Goal: Task Accomplishment & Management: Manage account settings

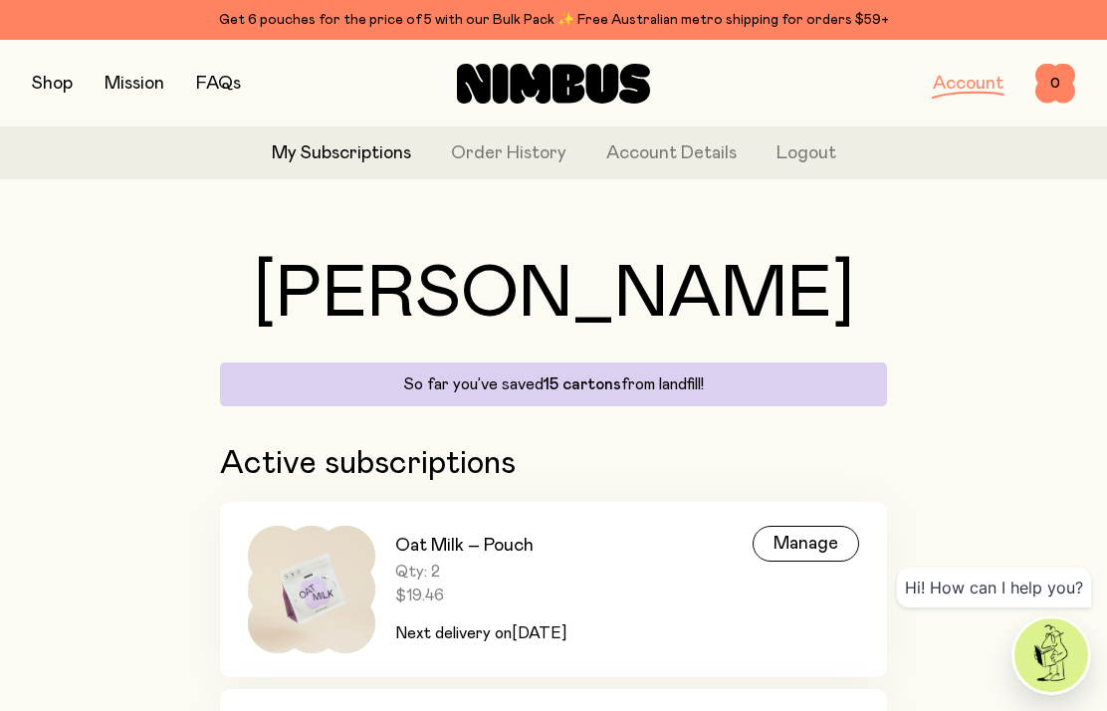
click at [809, 534] on div "Manage" at bounding box center [806, 544] width 107 height 36
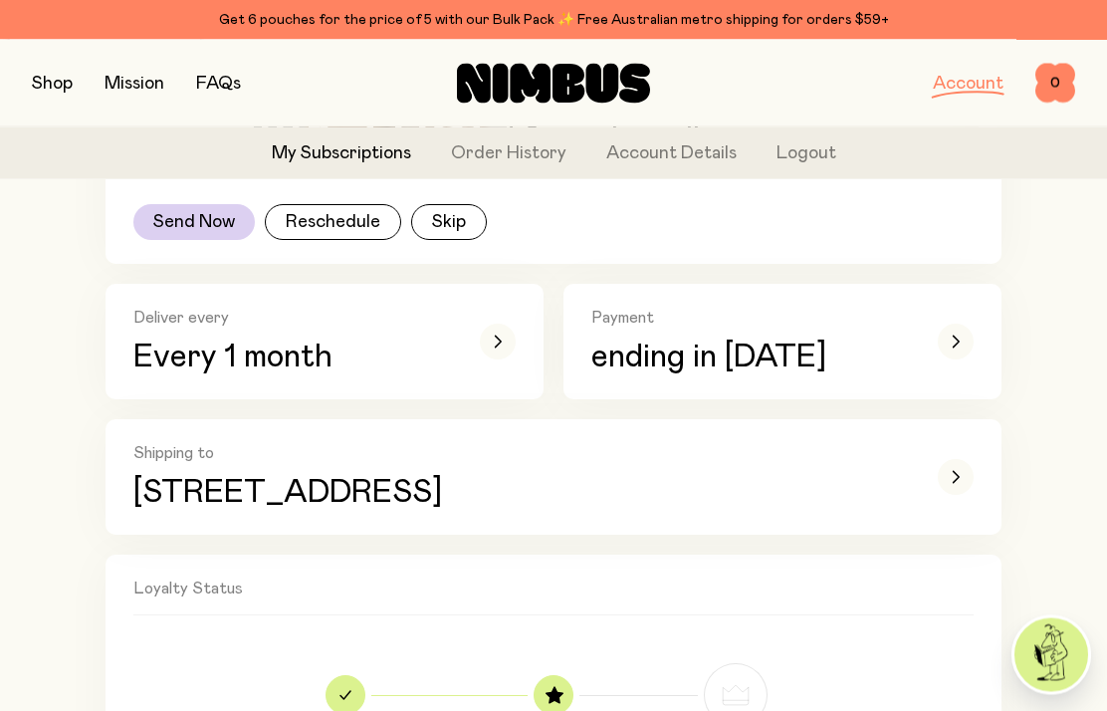
scroll to position [358, 0]
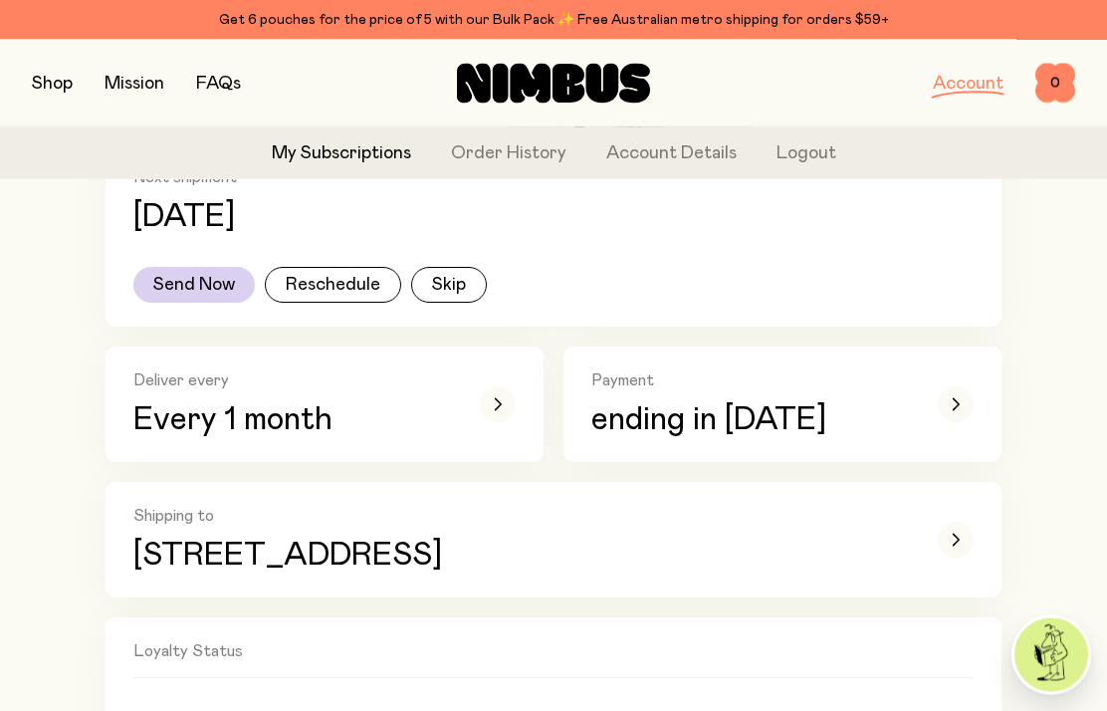
click at [341, 277] on button "Reschedule" at bounding box center [333, 286] width 136 height 36
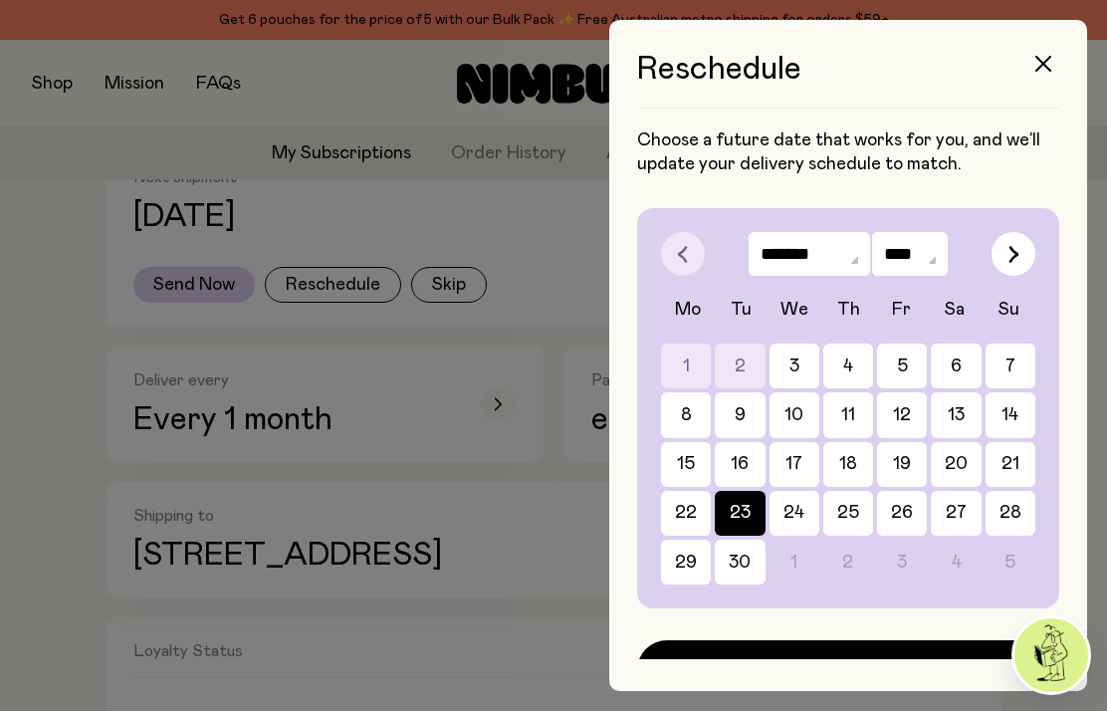
click at [1012, 257] on icon "button" at bounding box center [1014, 254] width 11 height 18
select select "*"
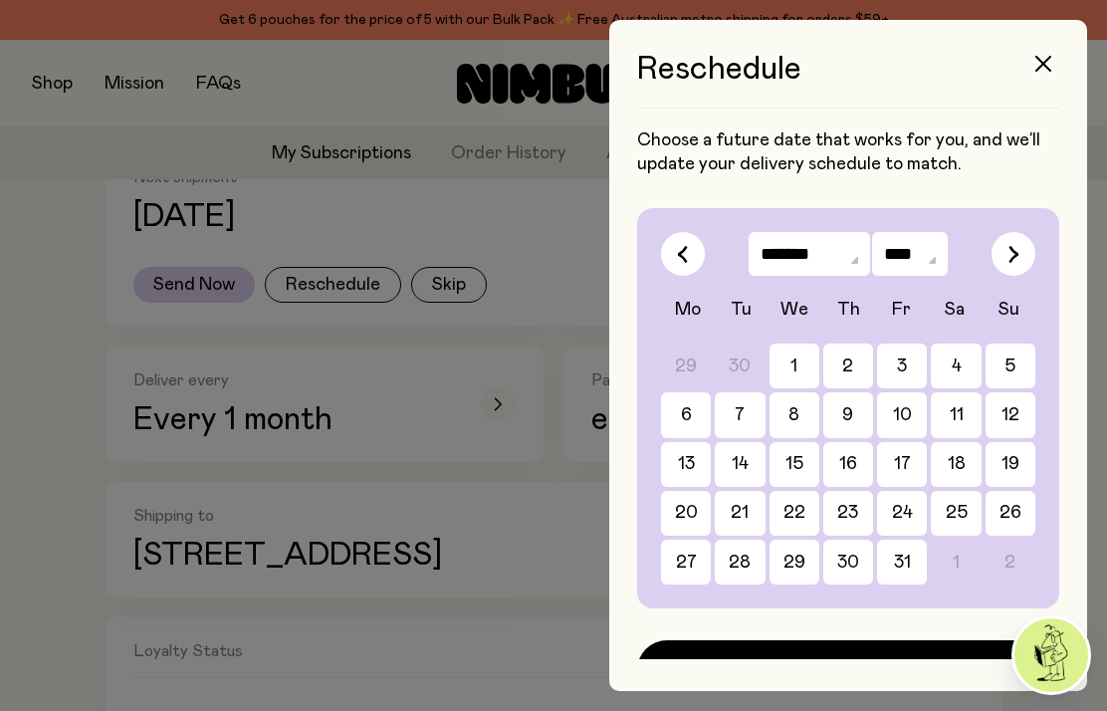
click at [901, 563] on button "31" at bounding box center [902, 562] width 50 height 45
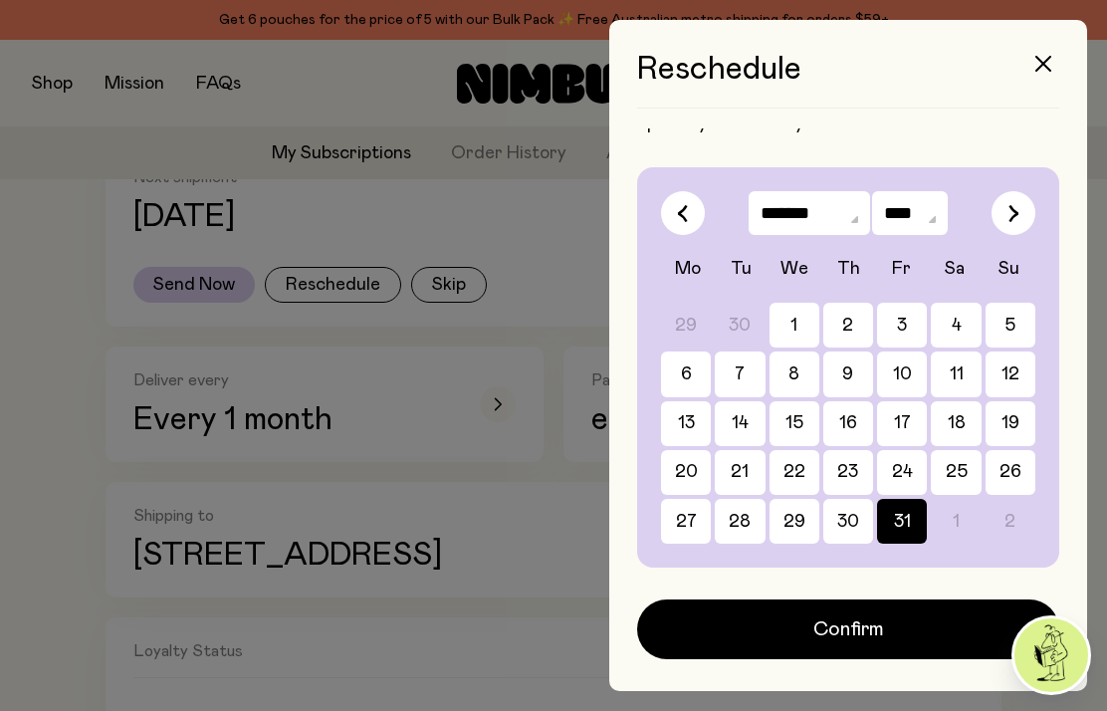
scroll to position [41, 0]
click at [1044, 54] on button "button" at bounding box center [1043, 64] width 48 height 48
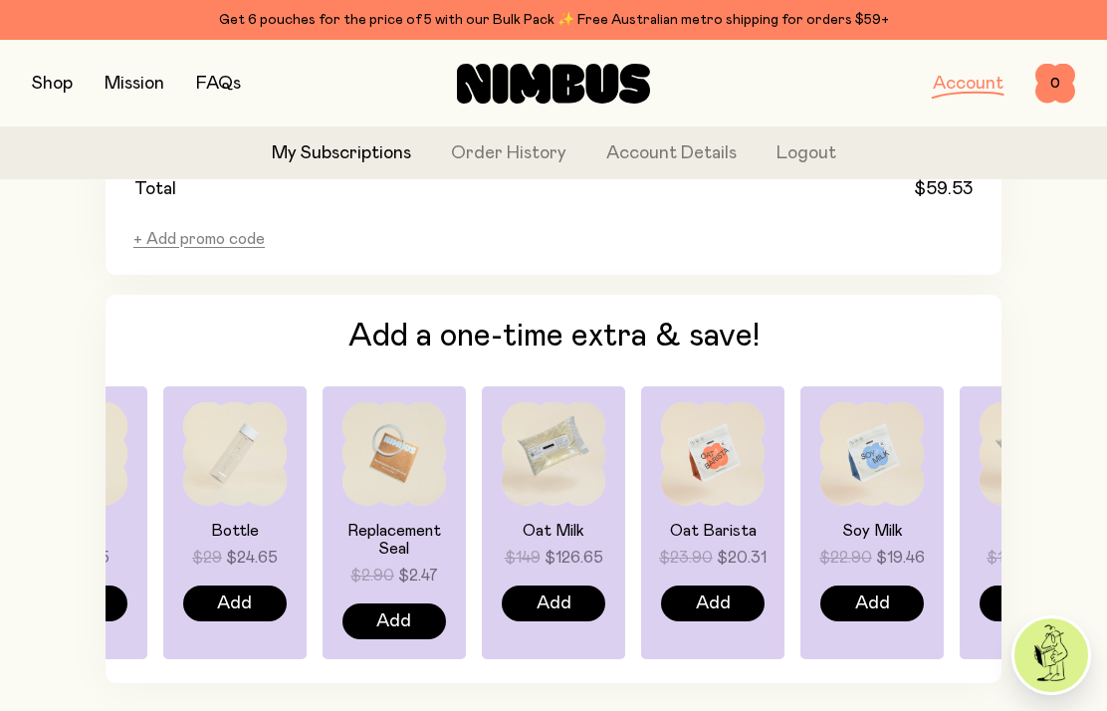
scroll to position [1541, 0]
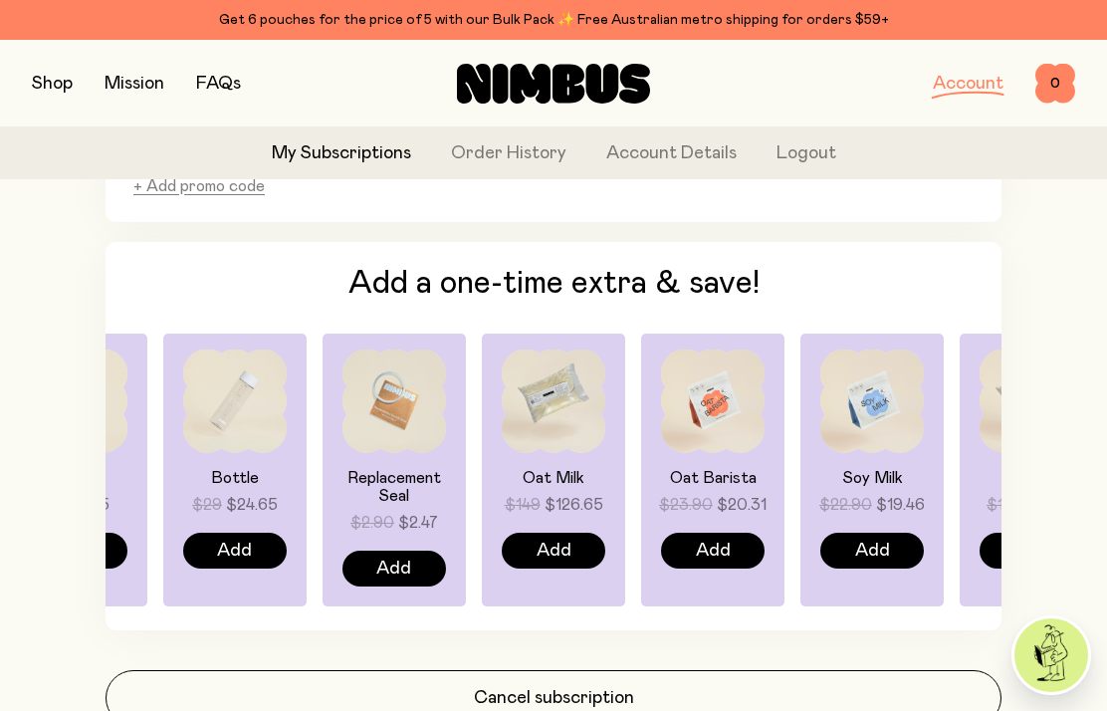
click at [581, 702] on button "Cancel subscription" at bounding box center [554, 698] width 896 height 56
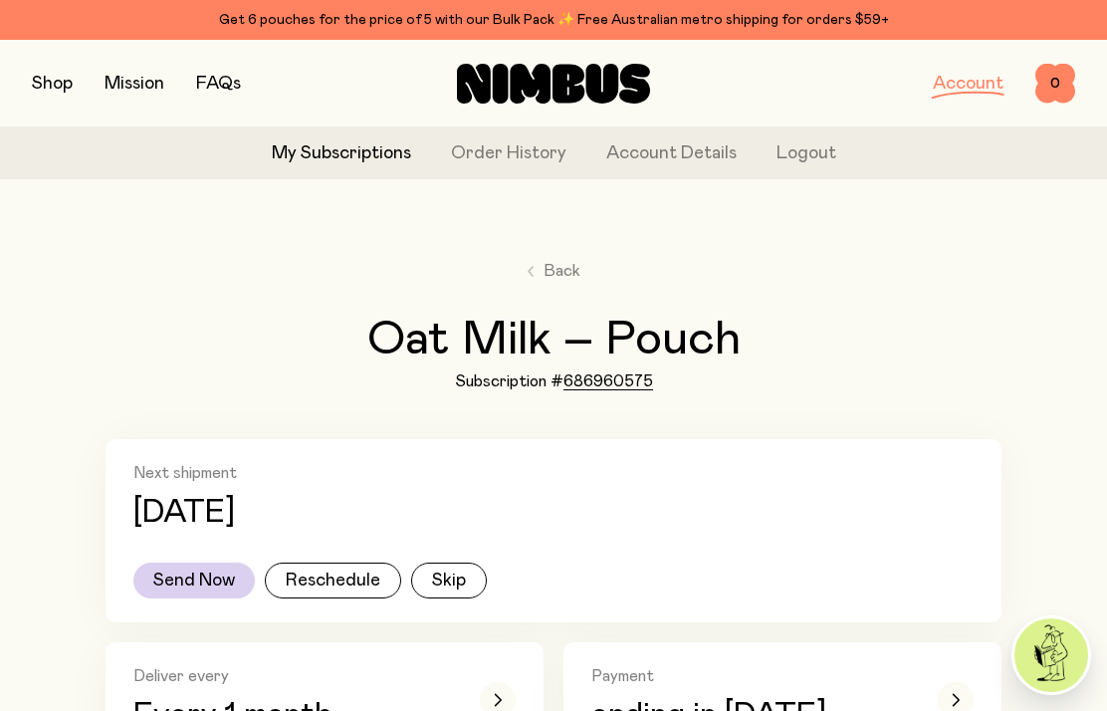
scroll to position [80, 0]
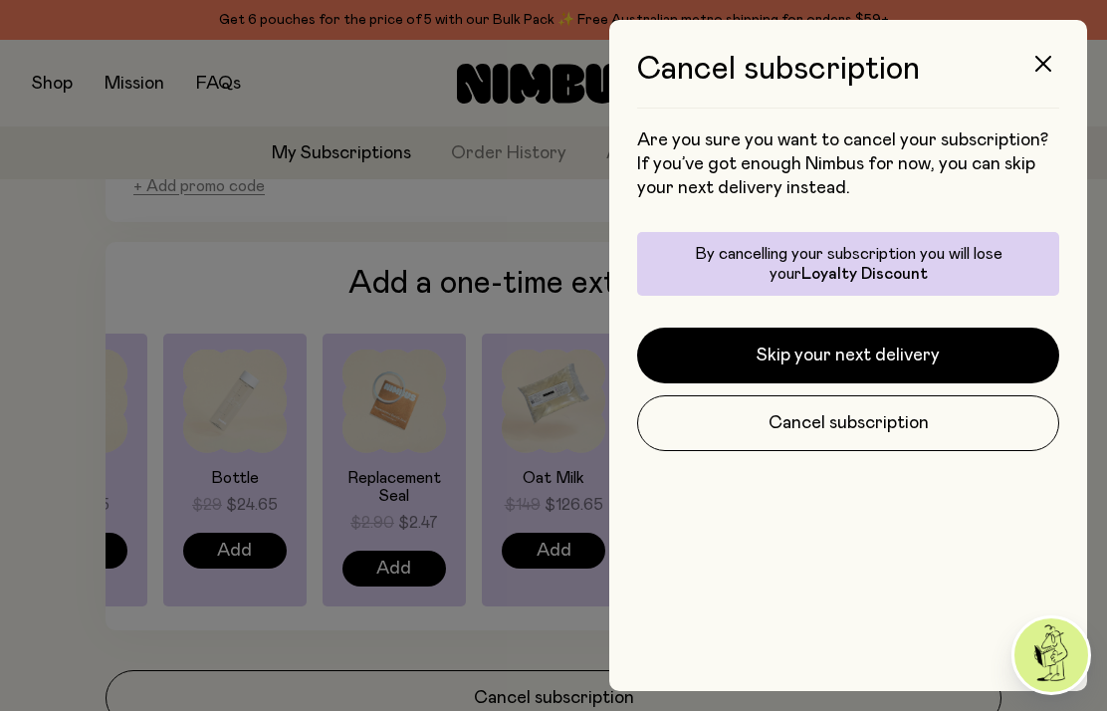
click at [872, 348] on button "Skip your next delivery" at bounding box center [848, 356] width 422 height 56
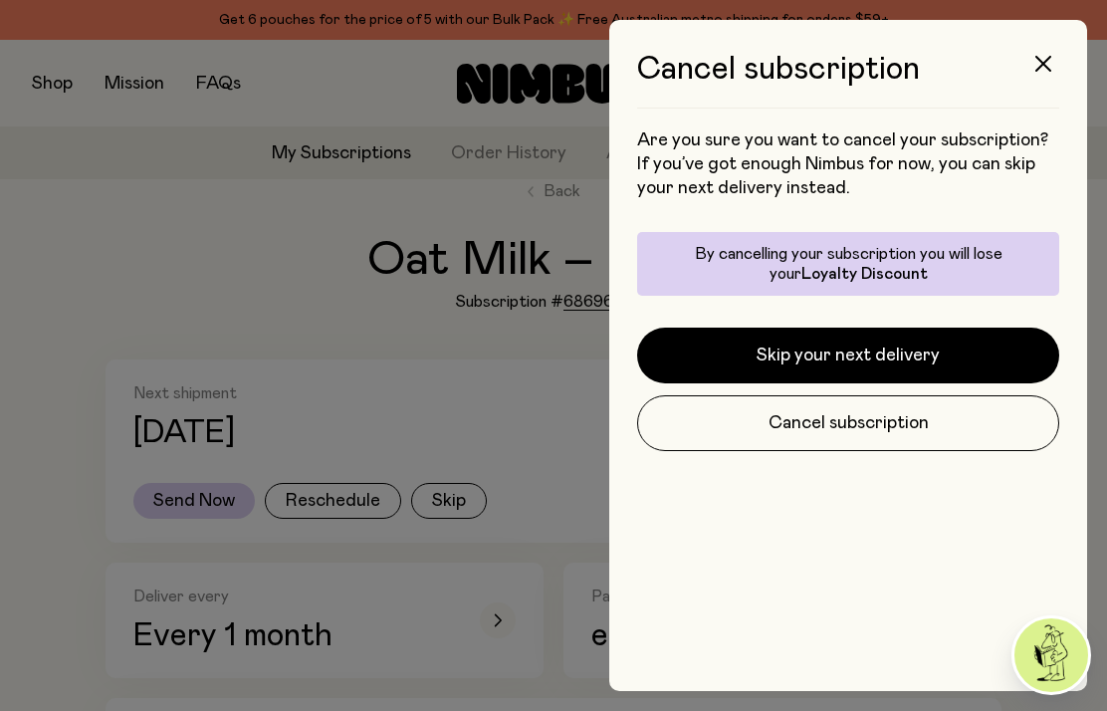
scroll to position [1541, 0]
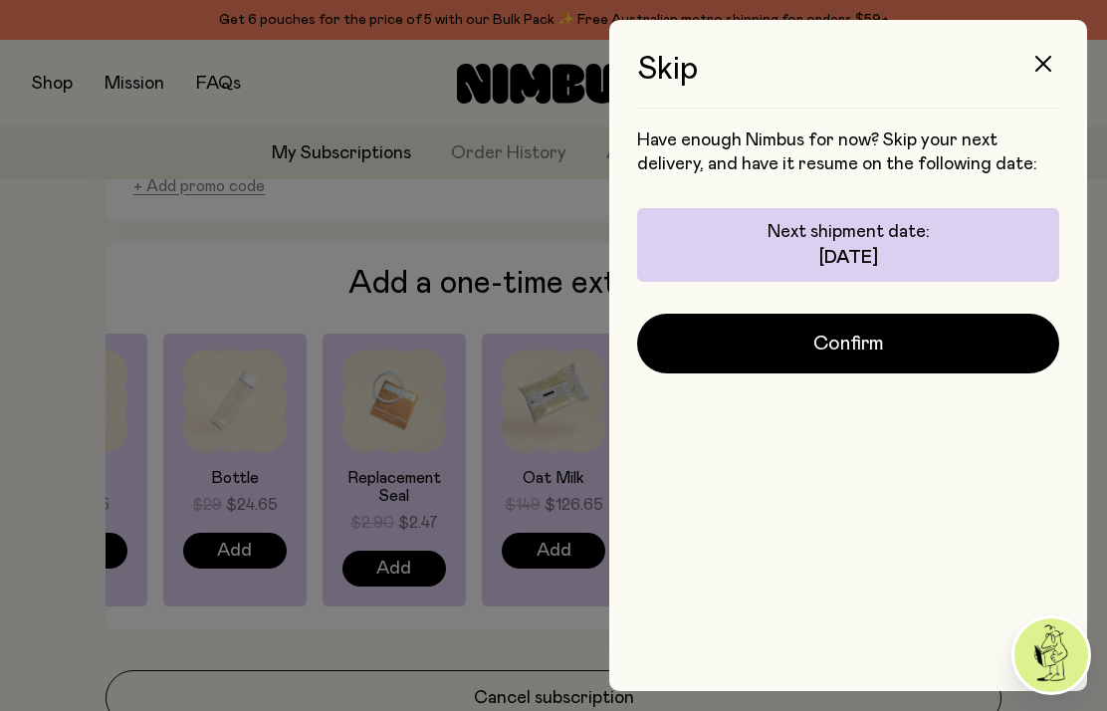
click at [880, 347] on span "Confirm" at bounding box center [848, 344] width 71 height 28
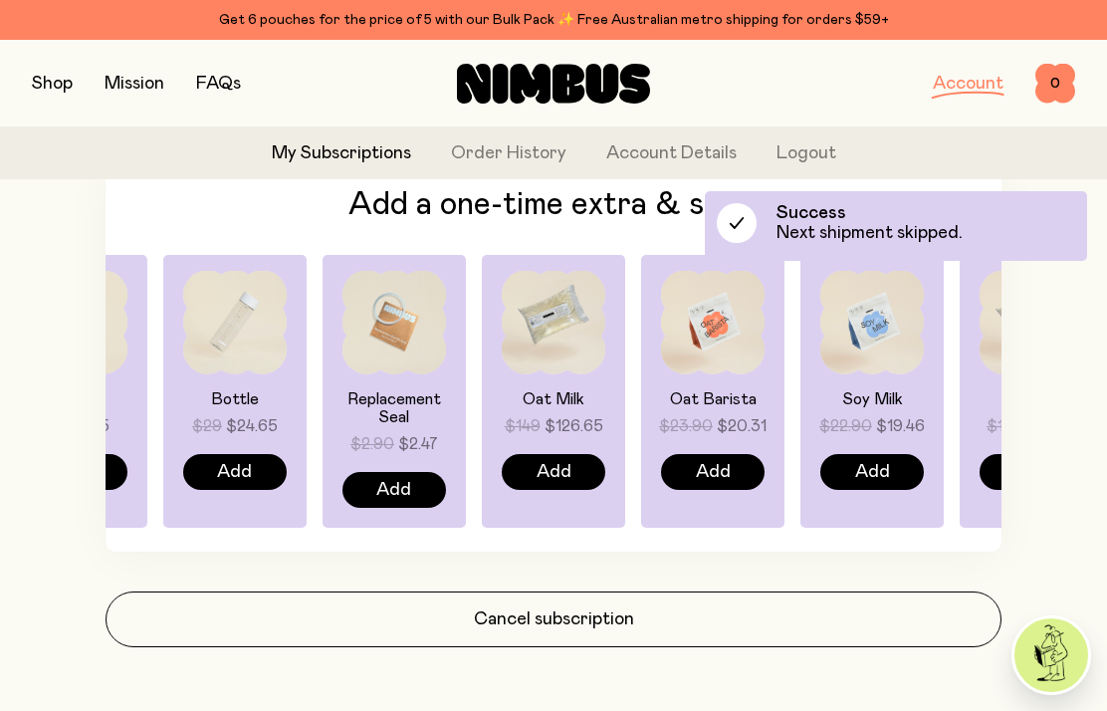
scroll to position [1468, 0]
